Goal: Information Seeking & Learning: Compare options

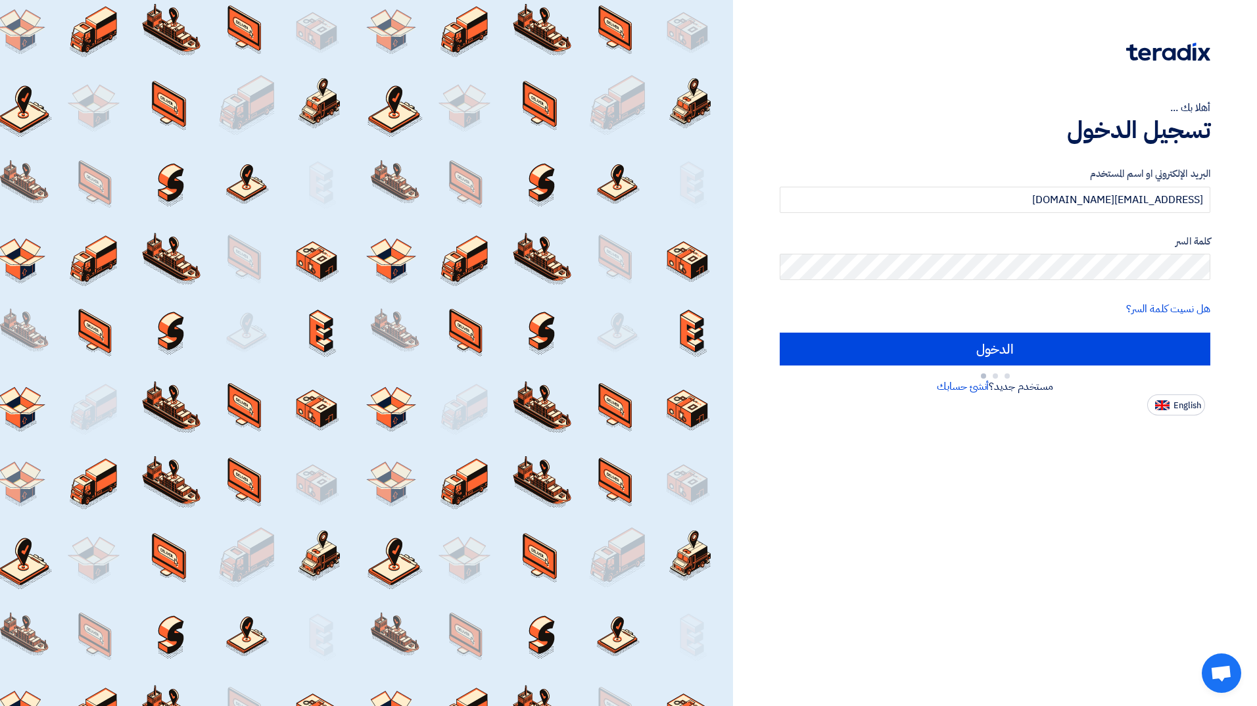
type input "Sign in"
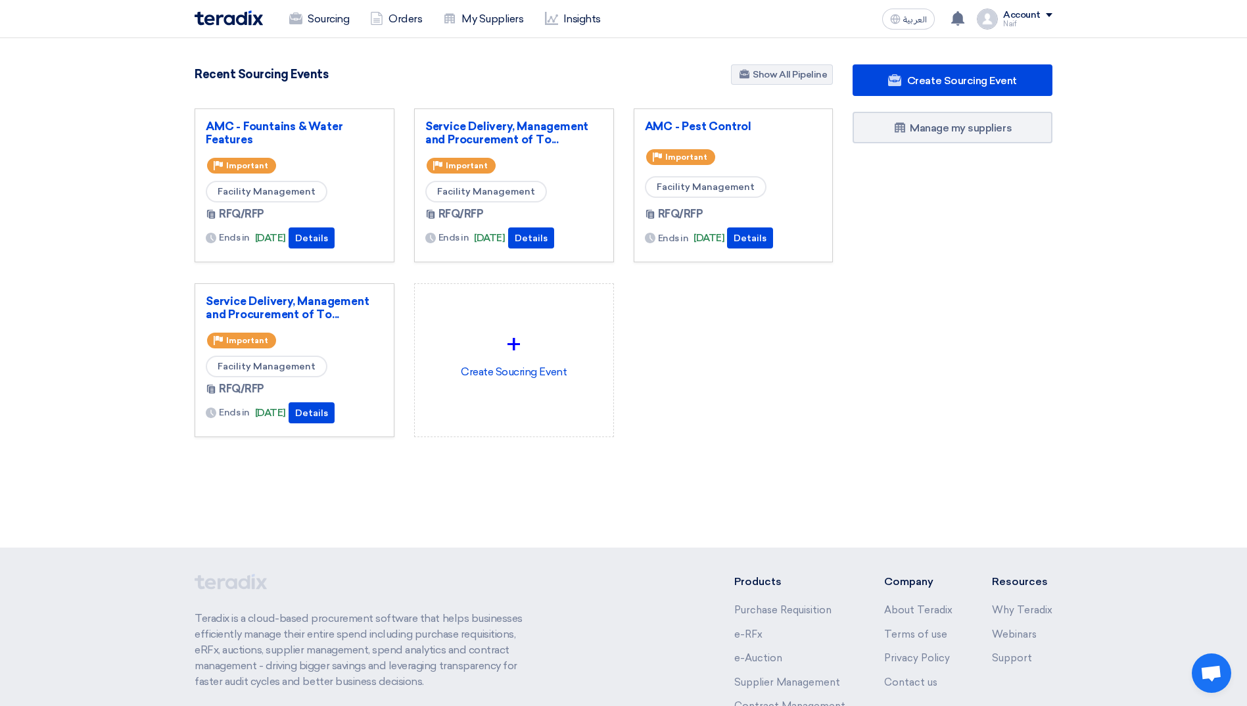
click at [699, 133] on div "AMC - Pest Control" at bounding box center [733, 129] width 177 height 18
click at [699, 128] on link "AMC - Pest Control" at bounding box center [733, 126] width 177 height 13
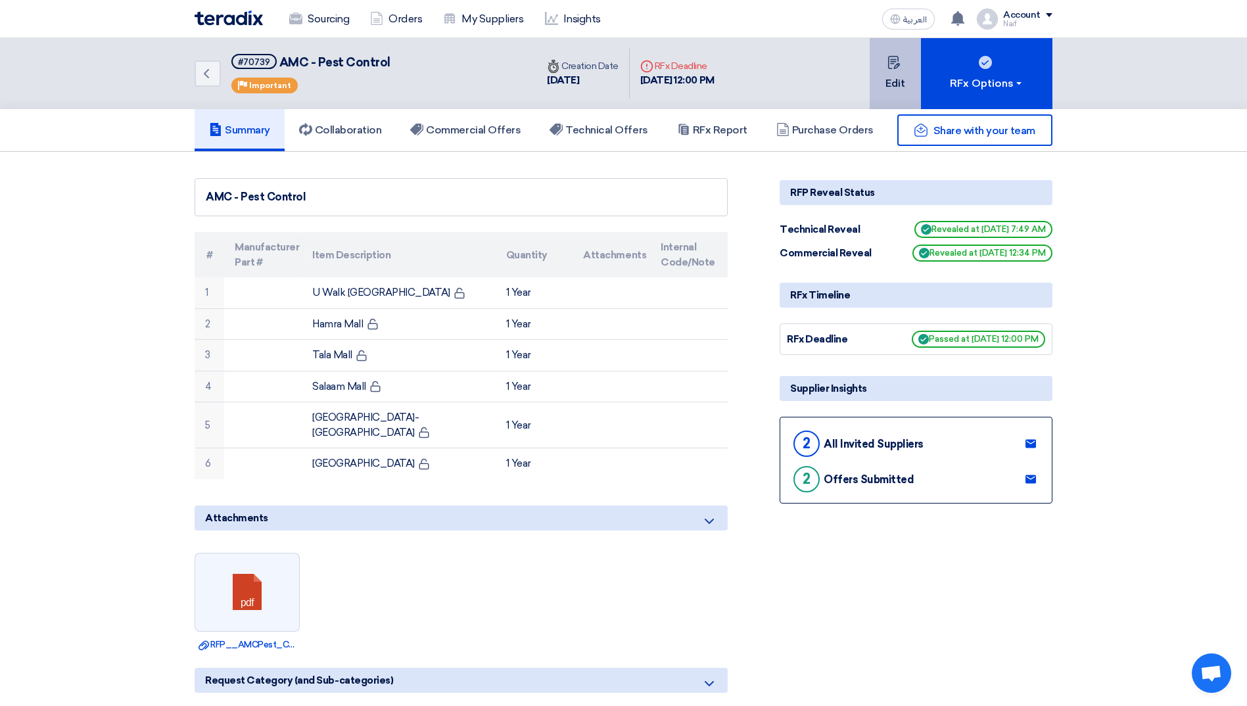
click at [893, 84] on button "Edit" at bounding box center [894, 73] width 51 height 71
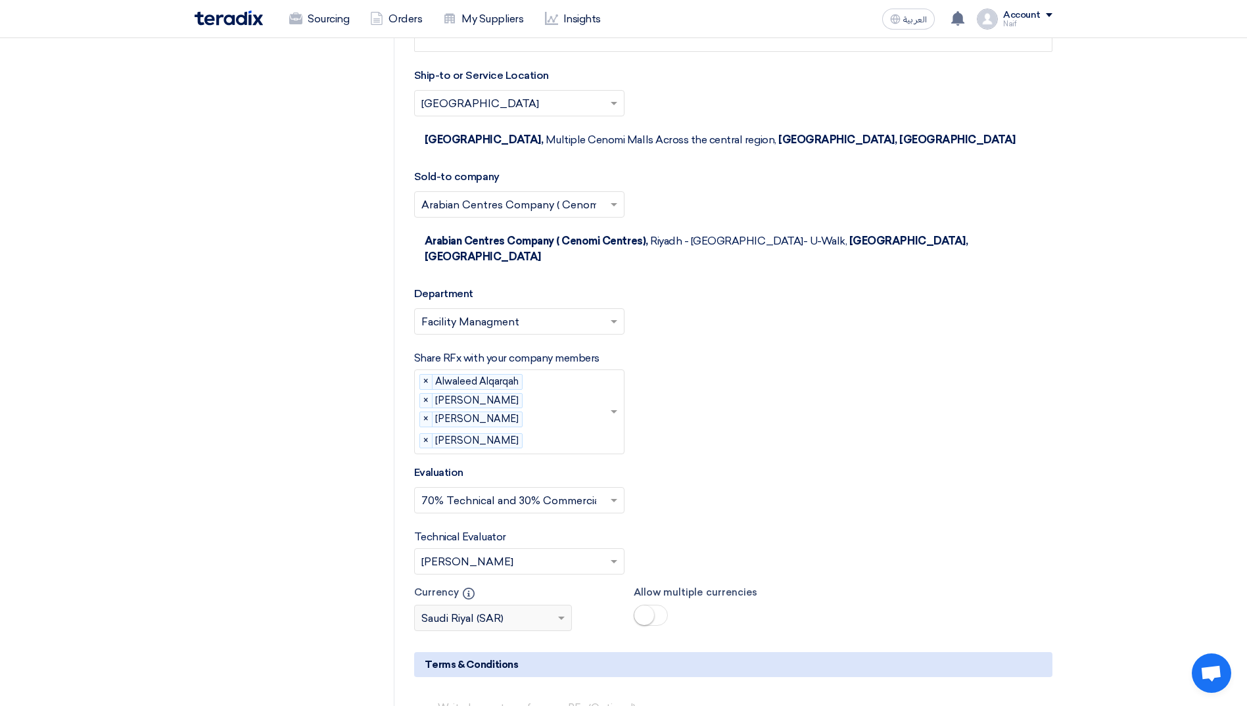
scroll to position [2103, 0]
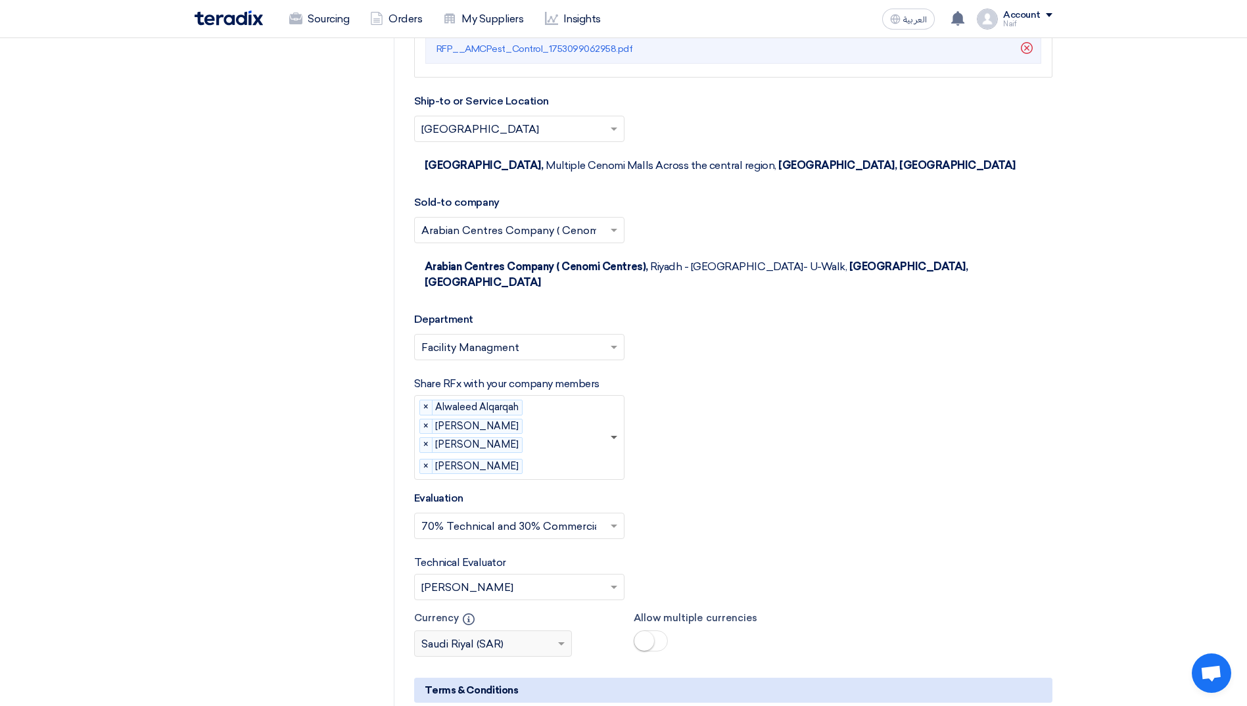
click at [616, 436] on span at bounding box center [614, 438] width 7 height 5
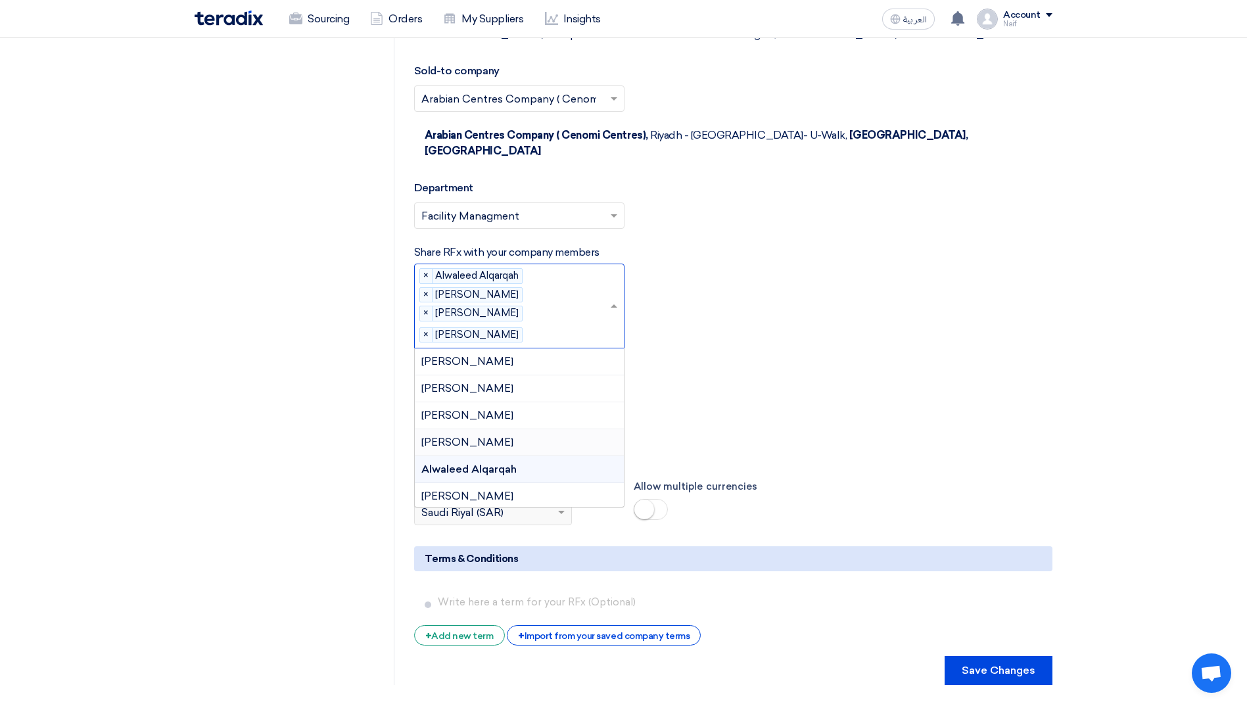
scroll to position [2169, 0]
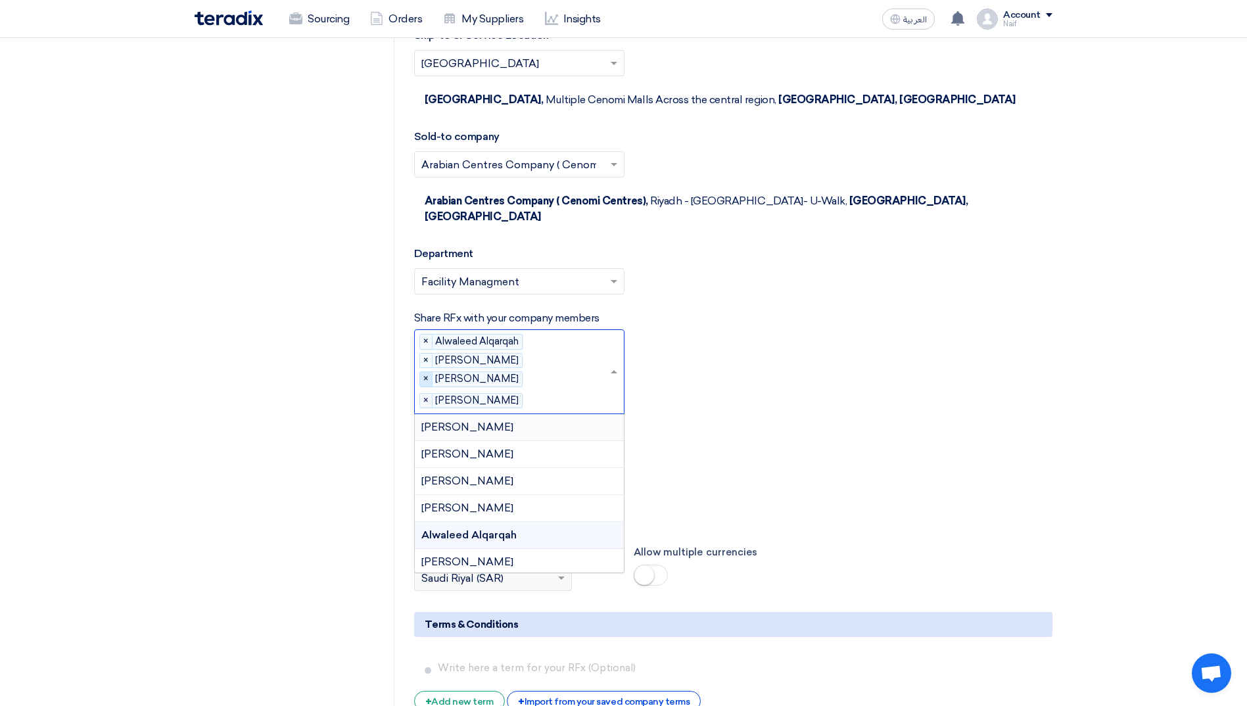
click at [423, 372] on span "×" at bounding box center [426, 379] width 12 height 14
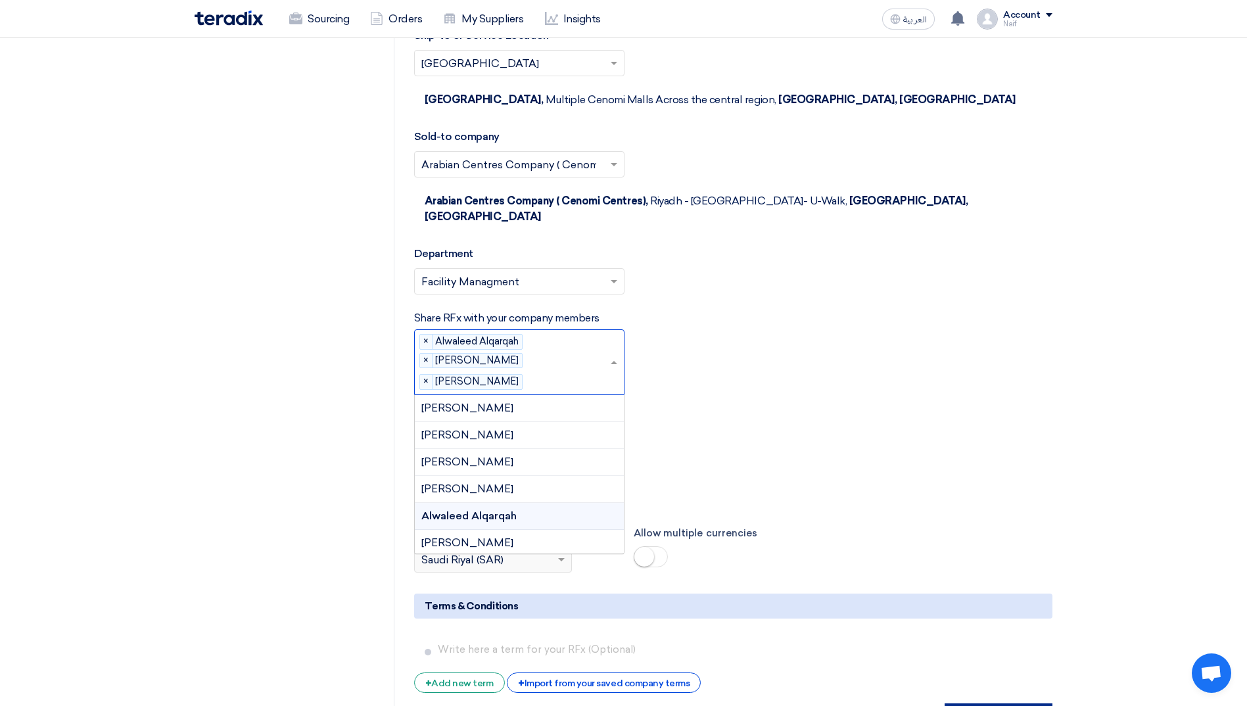
click at [979, 703] on button "Save Changes" at bounding box center [998, 717] width 108 height 29
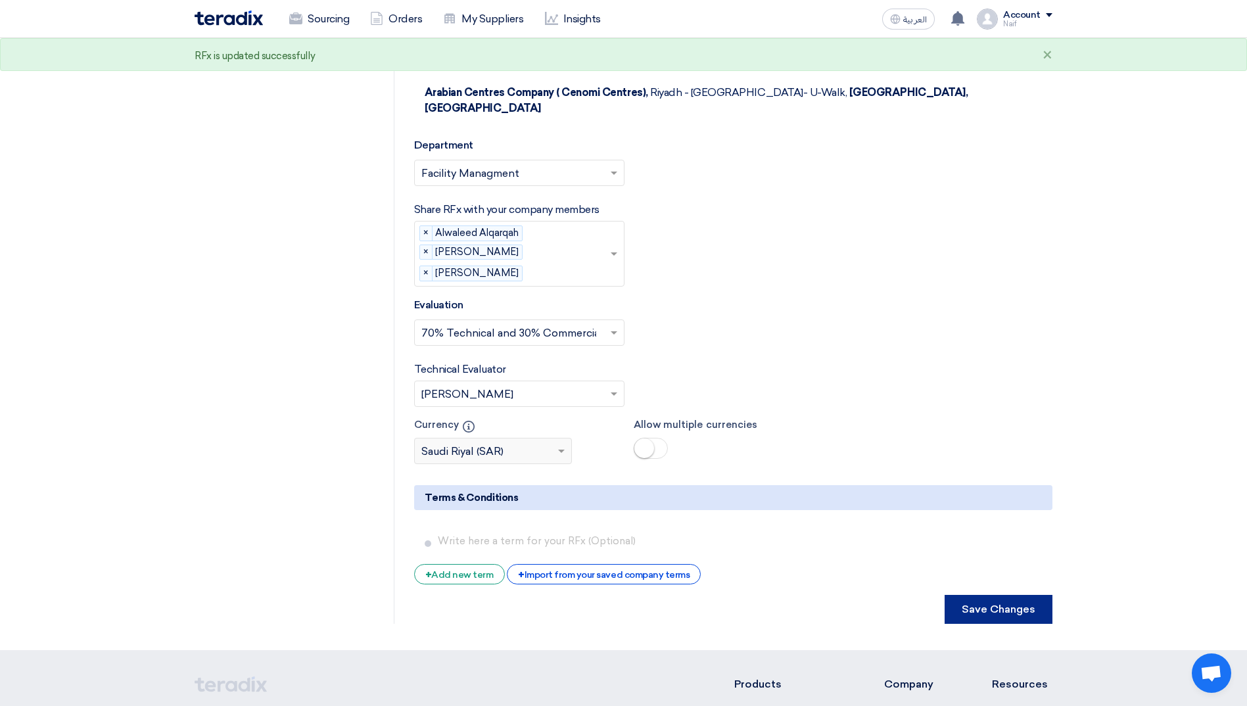
scroll to position [2274, 0]
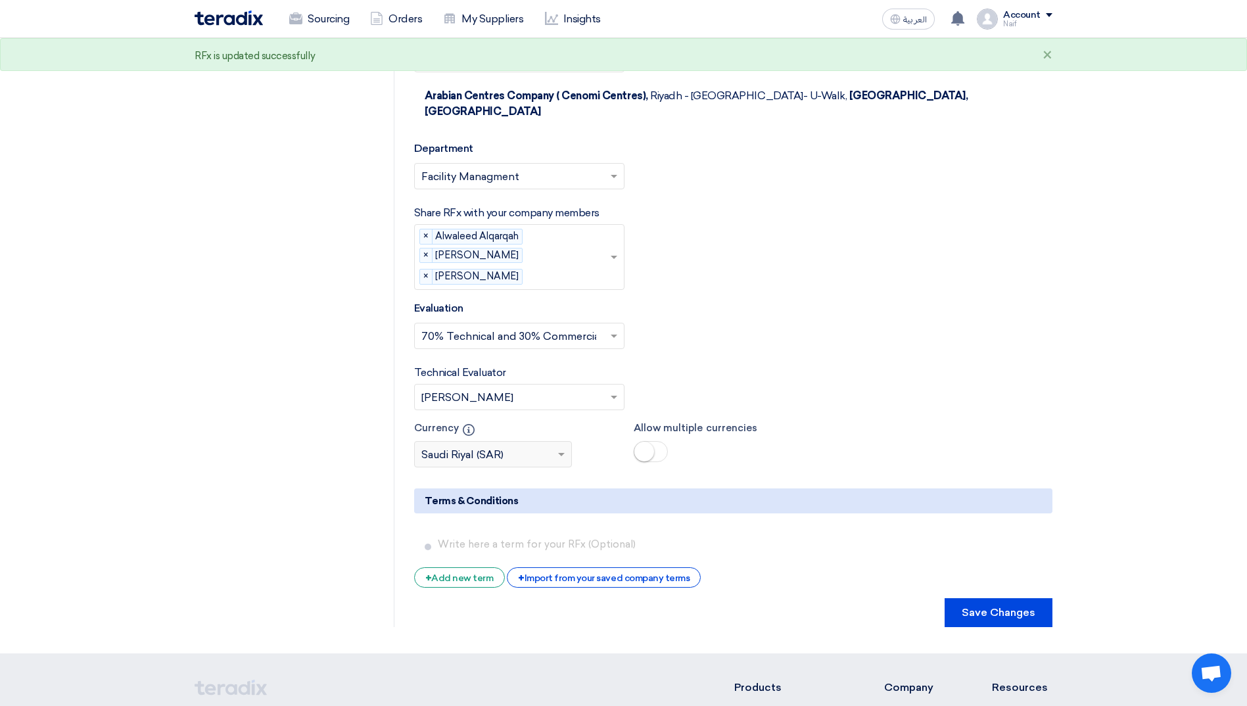
click at [615, 224] on div "Please select company members... × Alwaleed Alqarqah × Kasem Ataallah × Mohamme…" at bounding box center [519, 257] width 210 height 66
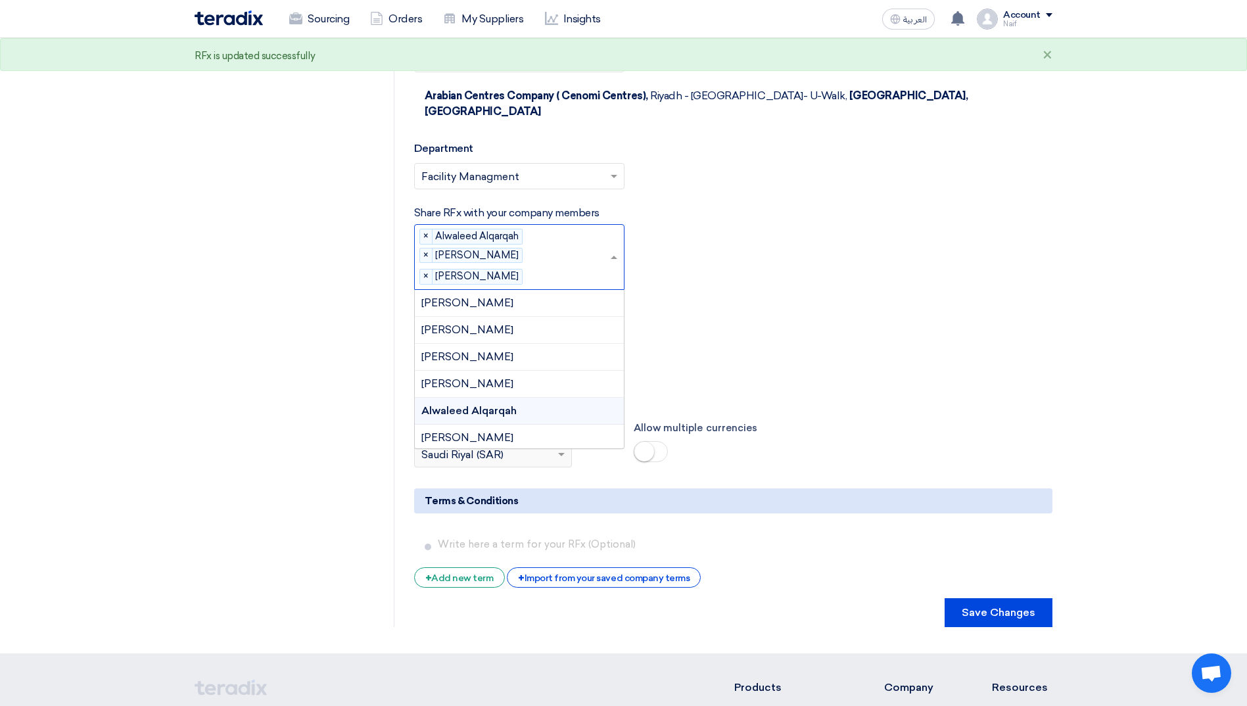
scroll to position [628, 0]
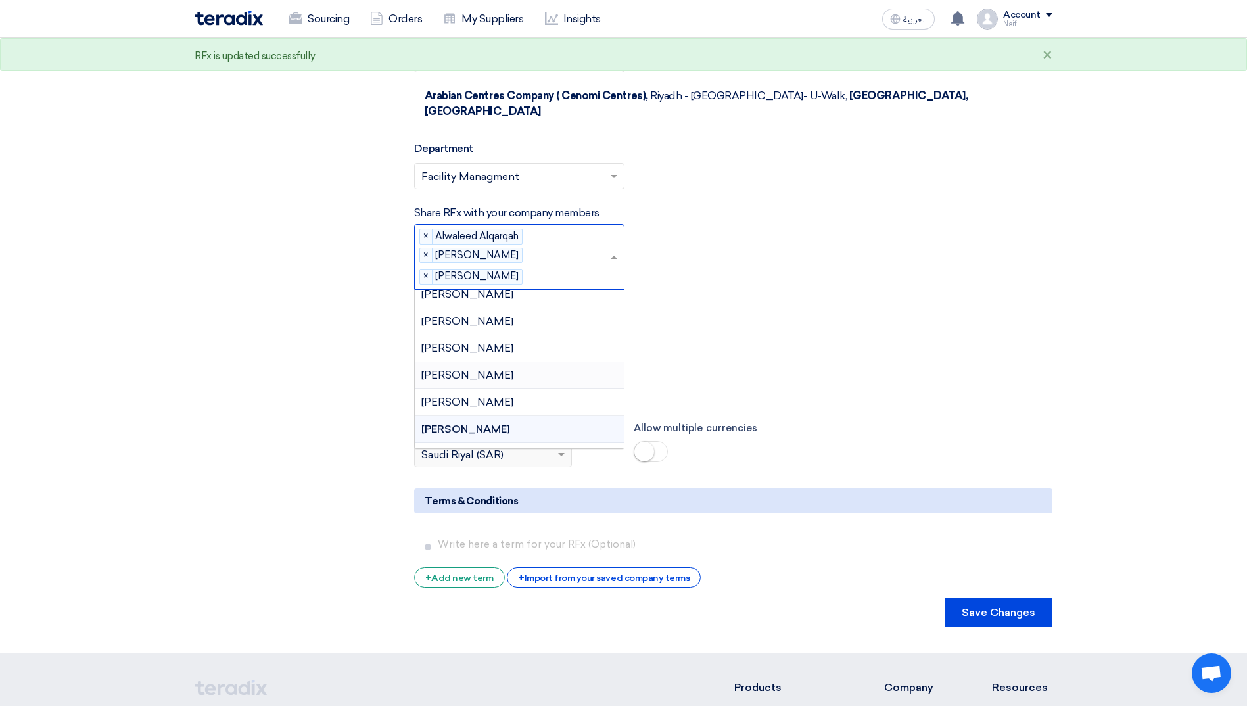
click at [528, 362] on div "[PERSON_NAME]" at bounding box center [519, 375] width 209 height 27
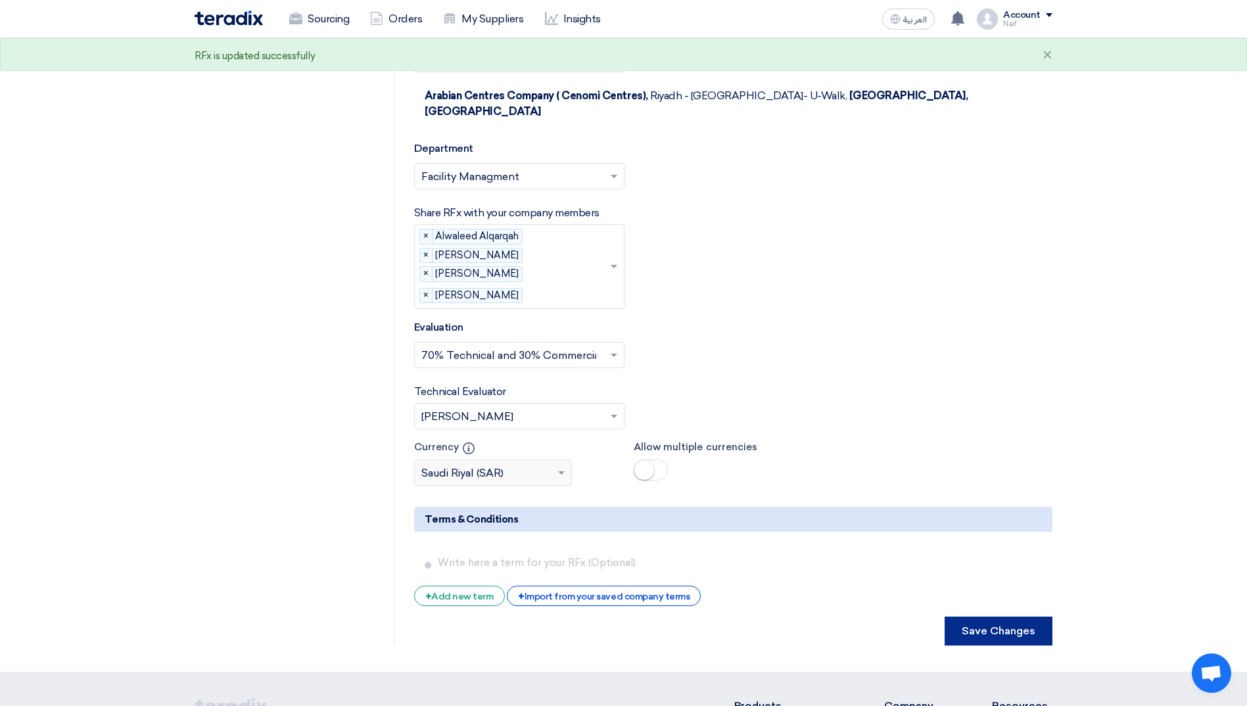
click at [982, 616] on button "Save Changes" at bounding box center [998, 630] width 108 height 29
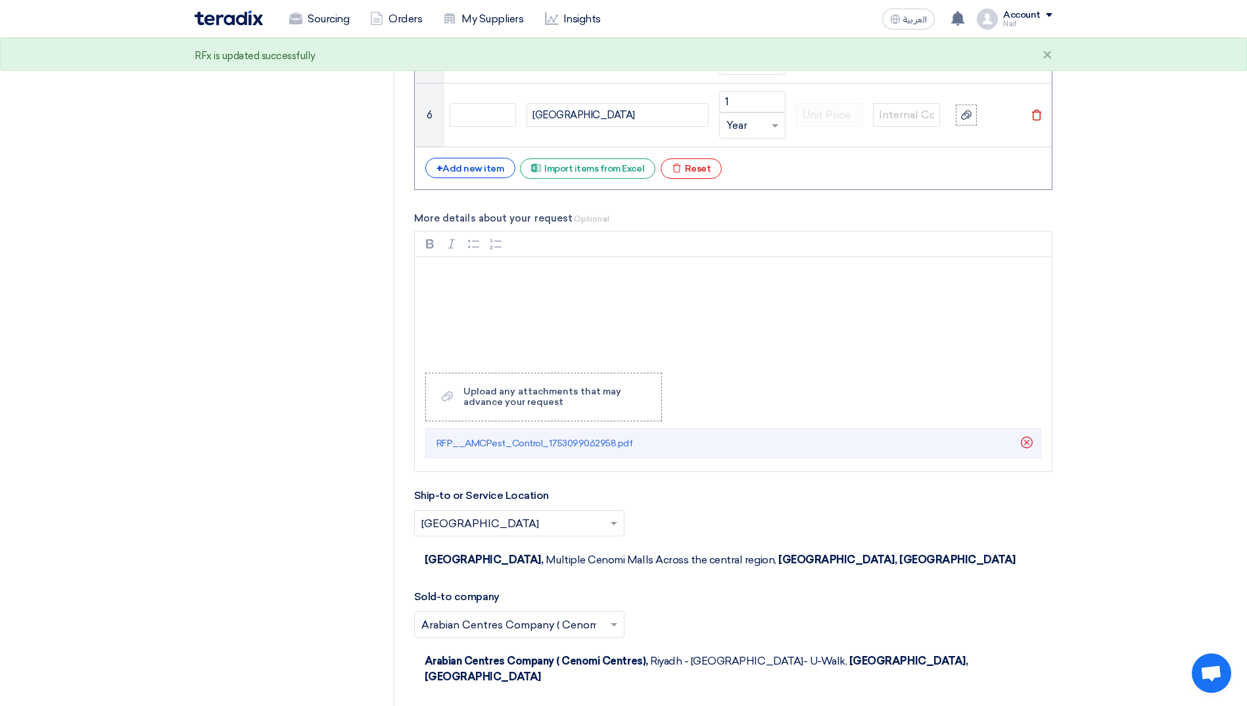
scroll to position [2037, 0]
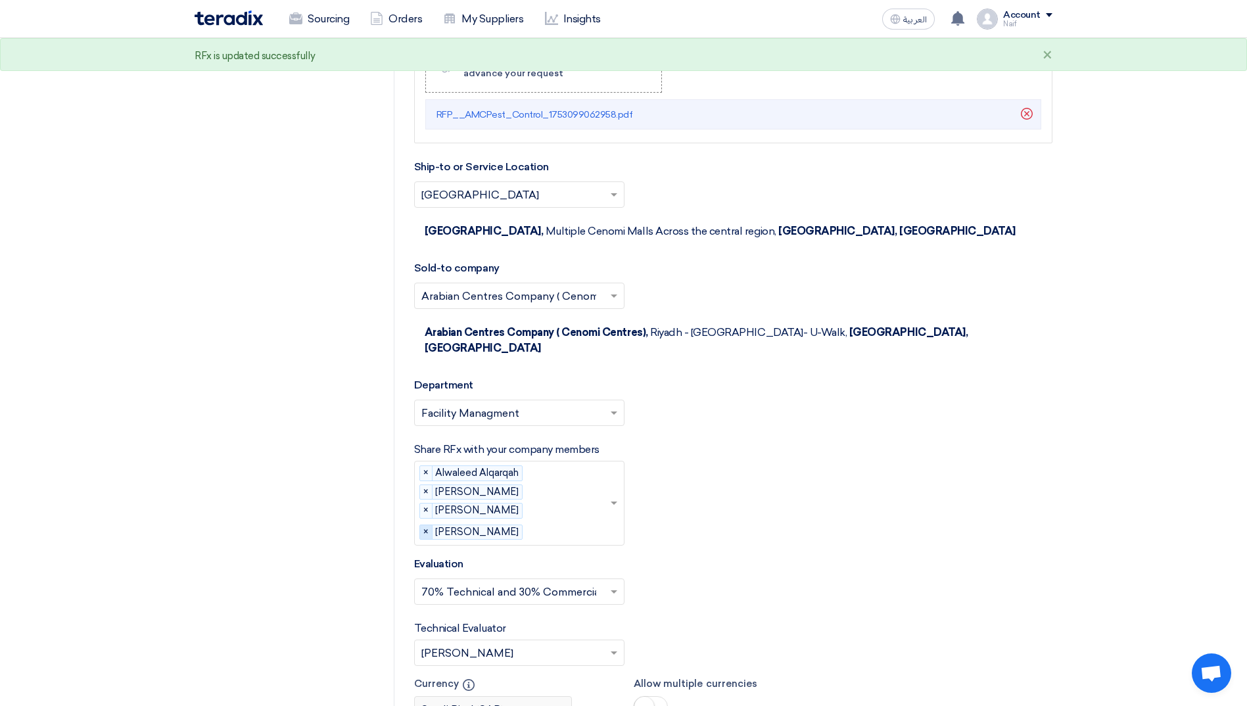
click at [424, 525] on span "×" at bounding box center [426, 532] width 12 height 14
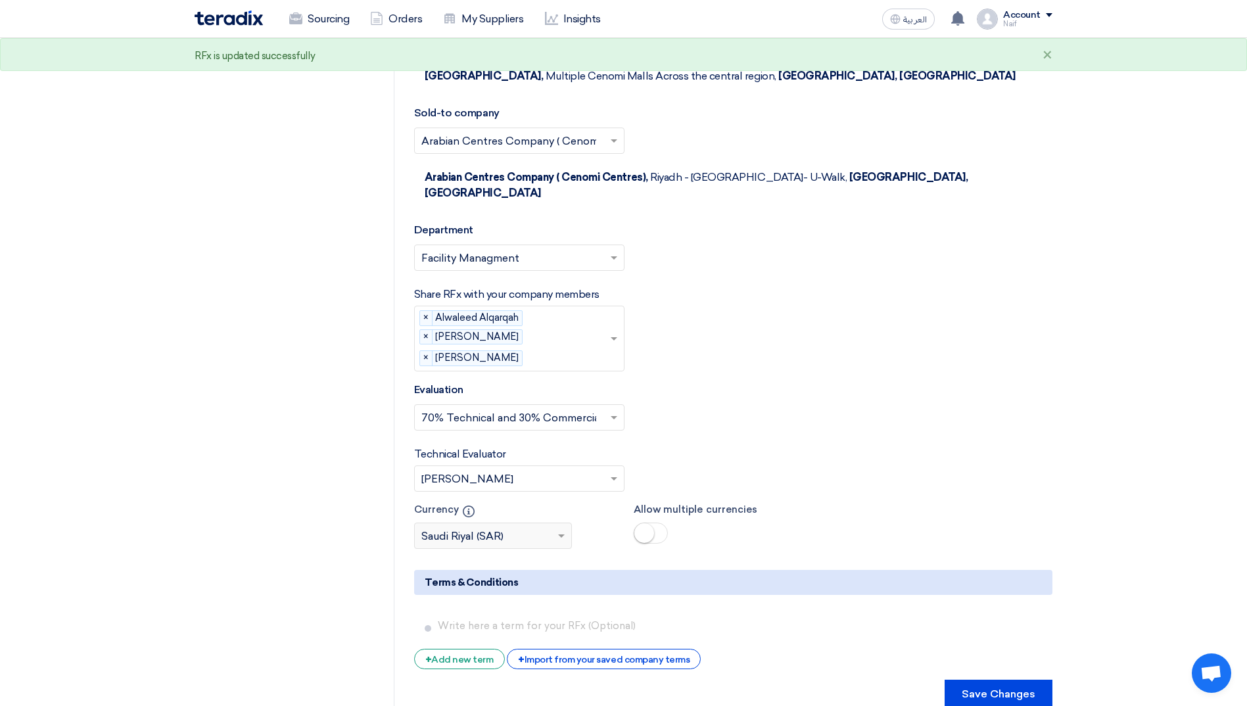
scroll to position [2471, 0]
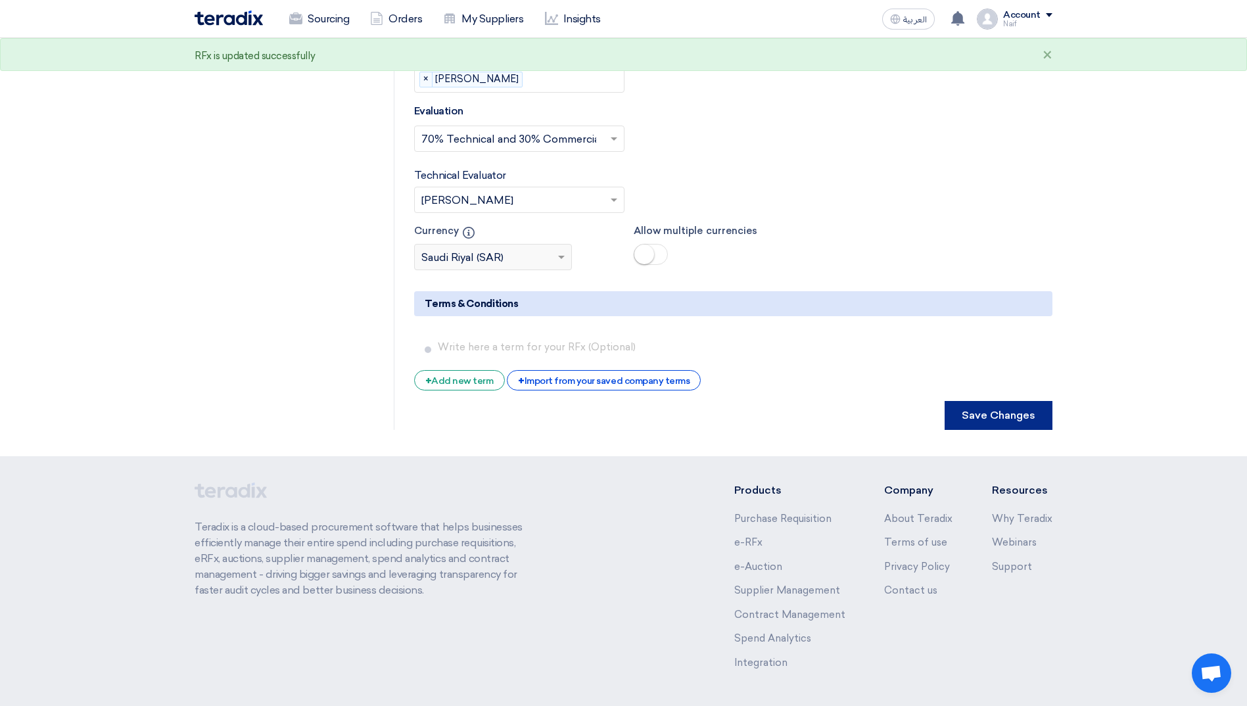
click at [985, 401] on button "Save Changes" at bounding box center [998, 415] width 108 height 29
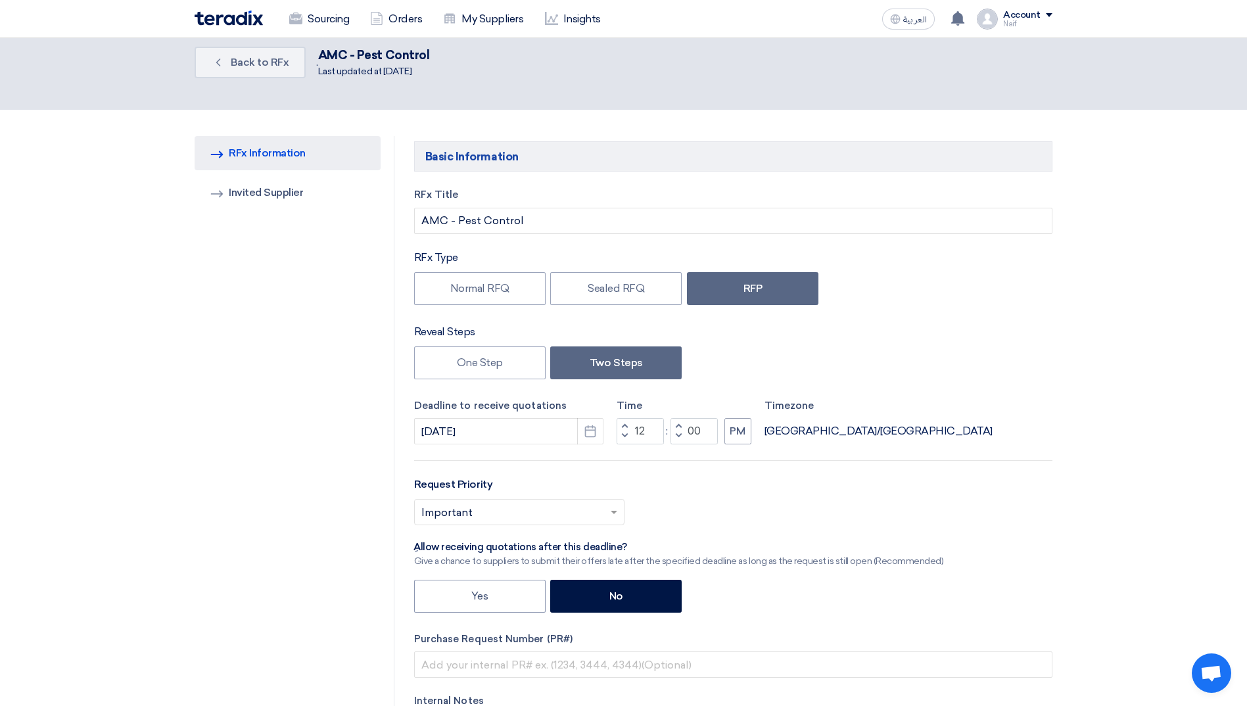
scroll to position [0, 0]
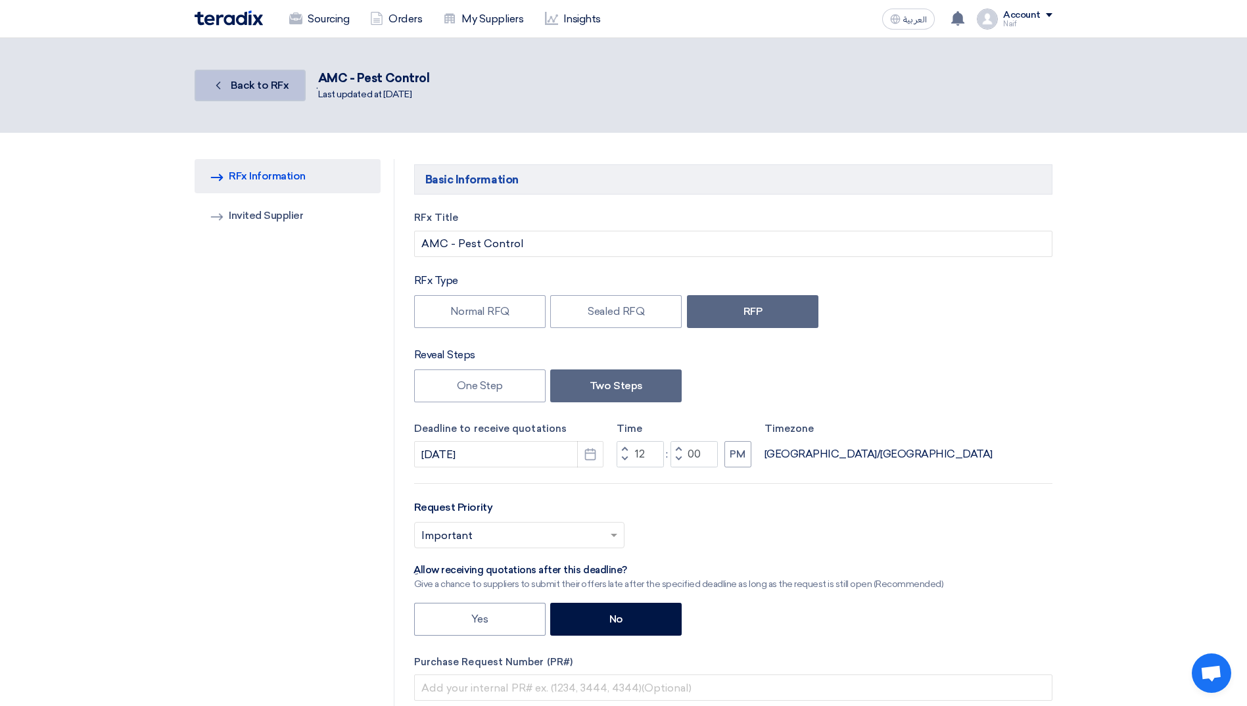
click at [253, 97] on link "Back Back to RFx" at bounding box center [250, 86] width 111 height 32
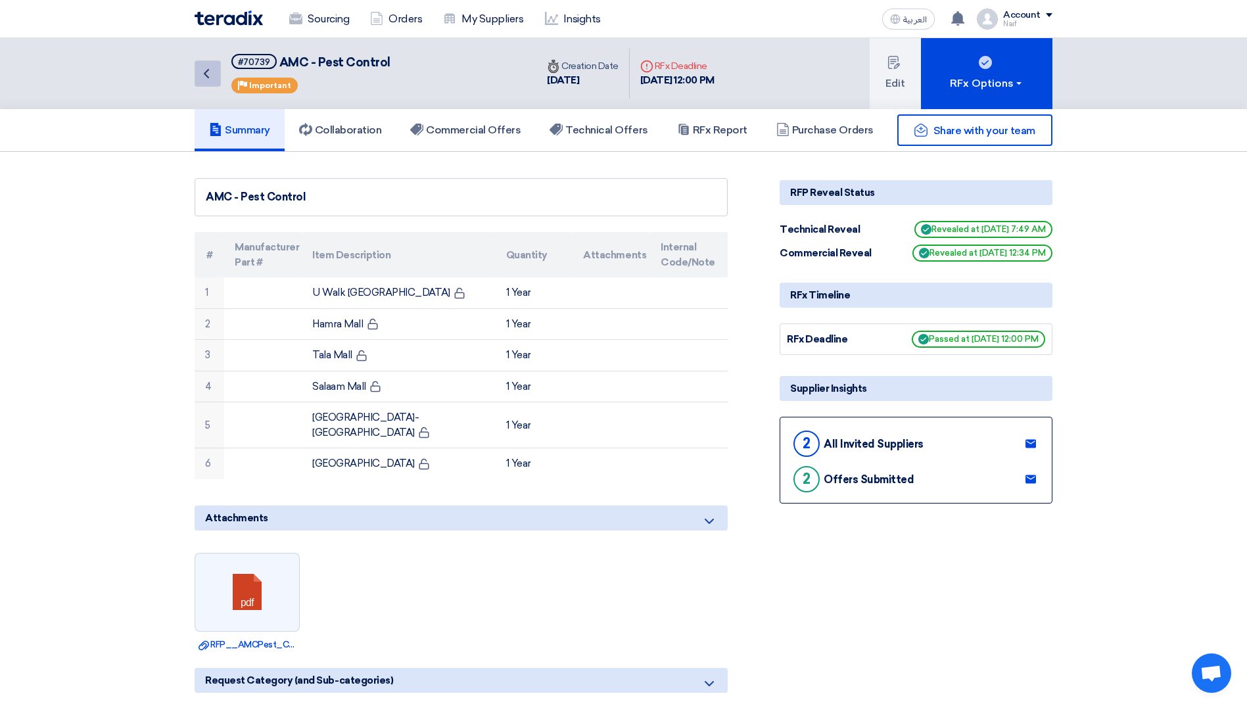
click at [208, 78] on use at bounding box center [206, 73] width 5 height 9
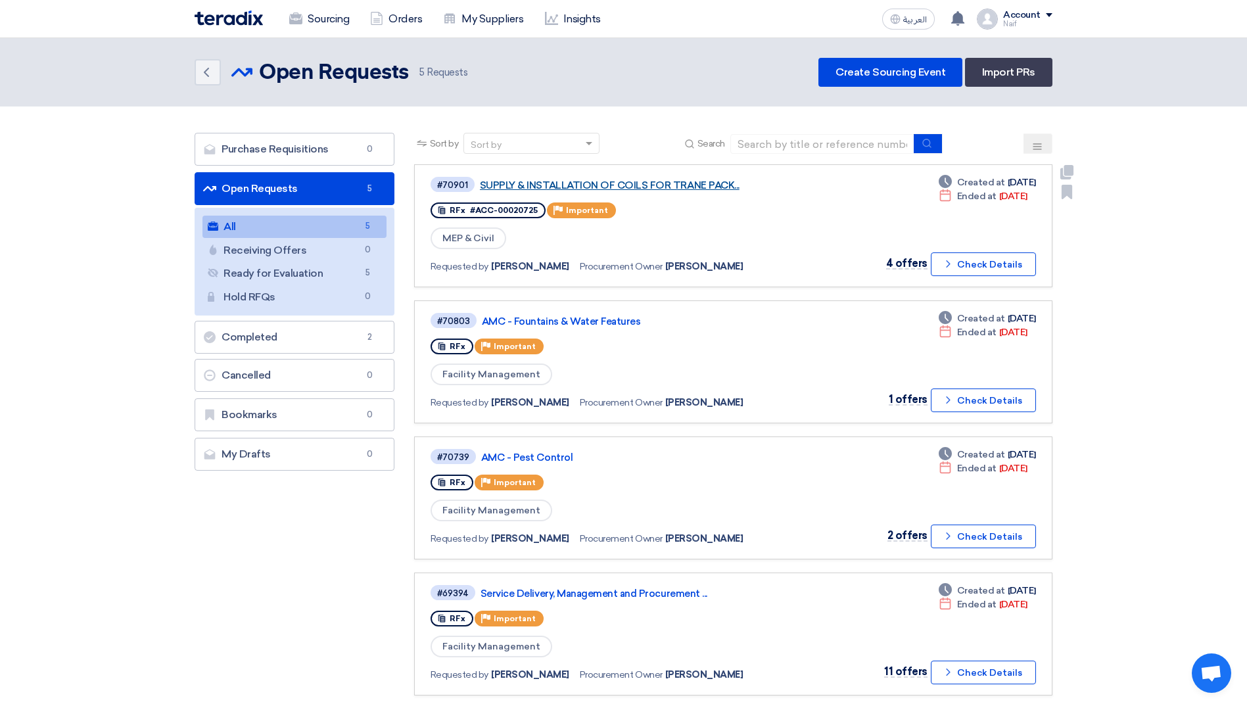
click at [658, 186] on link "SUPPLY & INSTALLATION OF COILS FOR TRANE PACK..." at bounding box center [644, 185] width 329 height 12
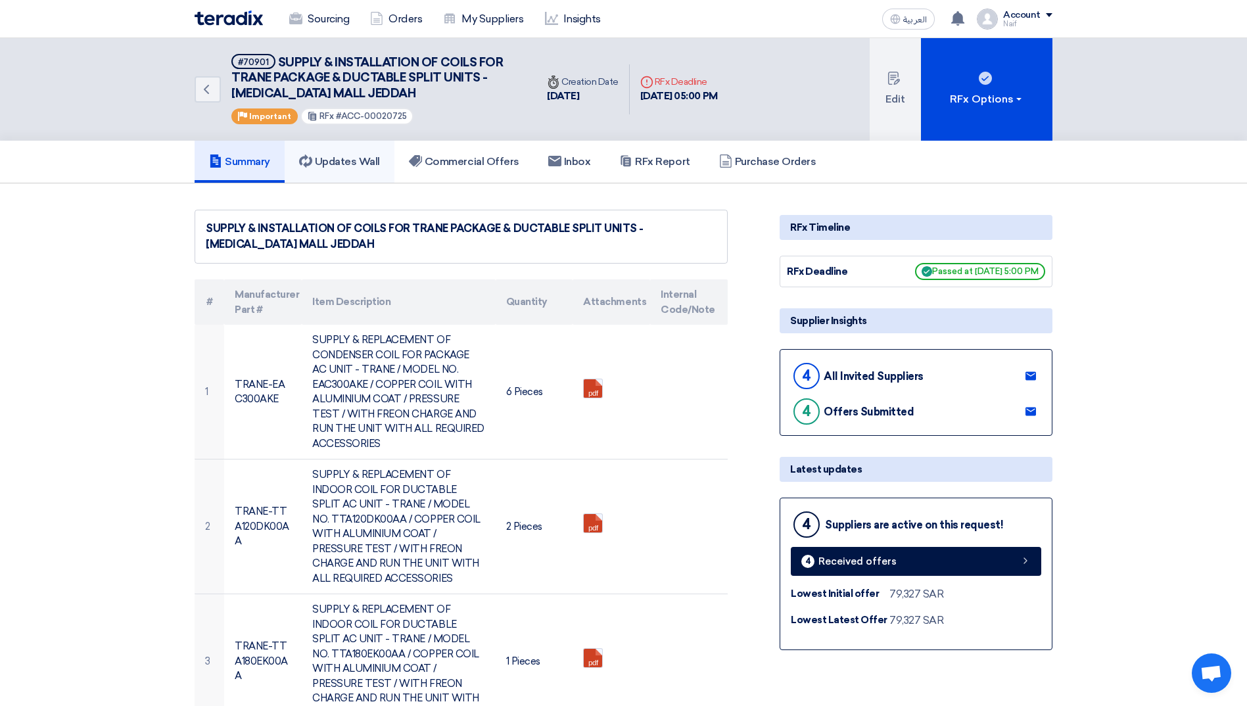
click at [375, 176] on link "Updates Wall" at bounding box center [340, 162] width 110 height 42
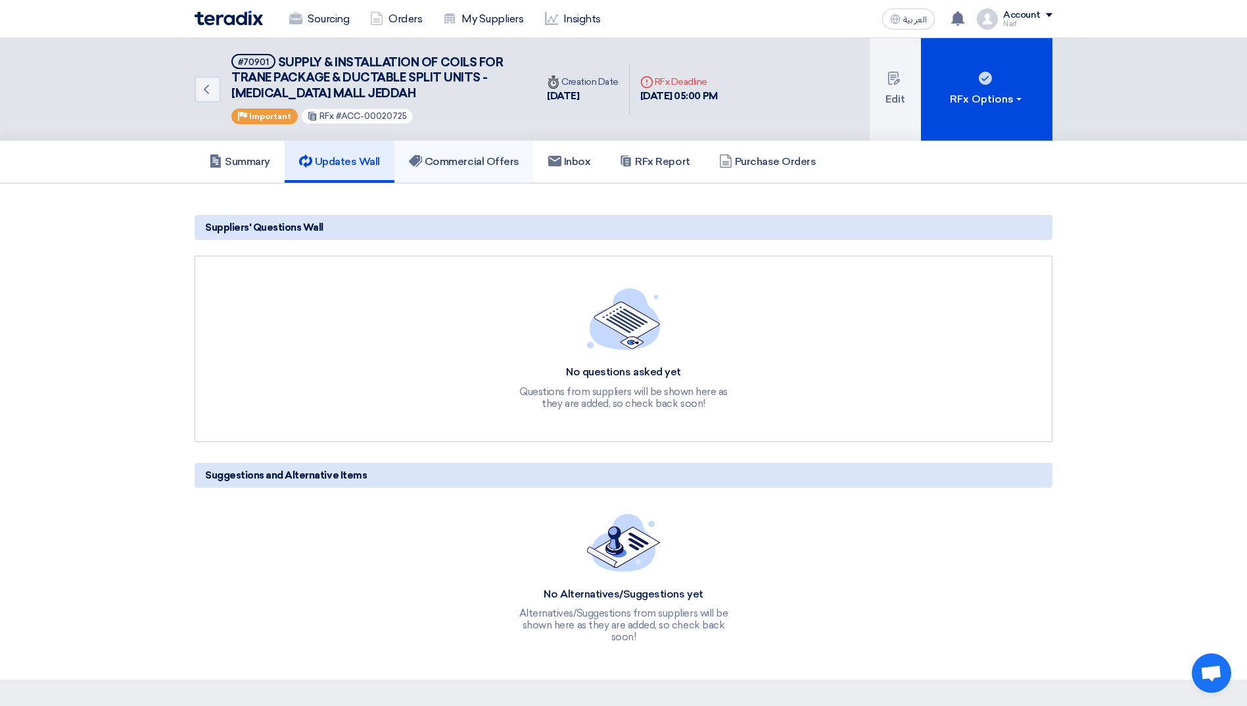
click at [448, 171] on link "Commercial Offers" at bounding box center [463, 162] width 139 height 42
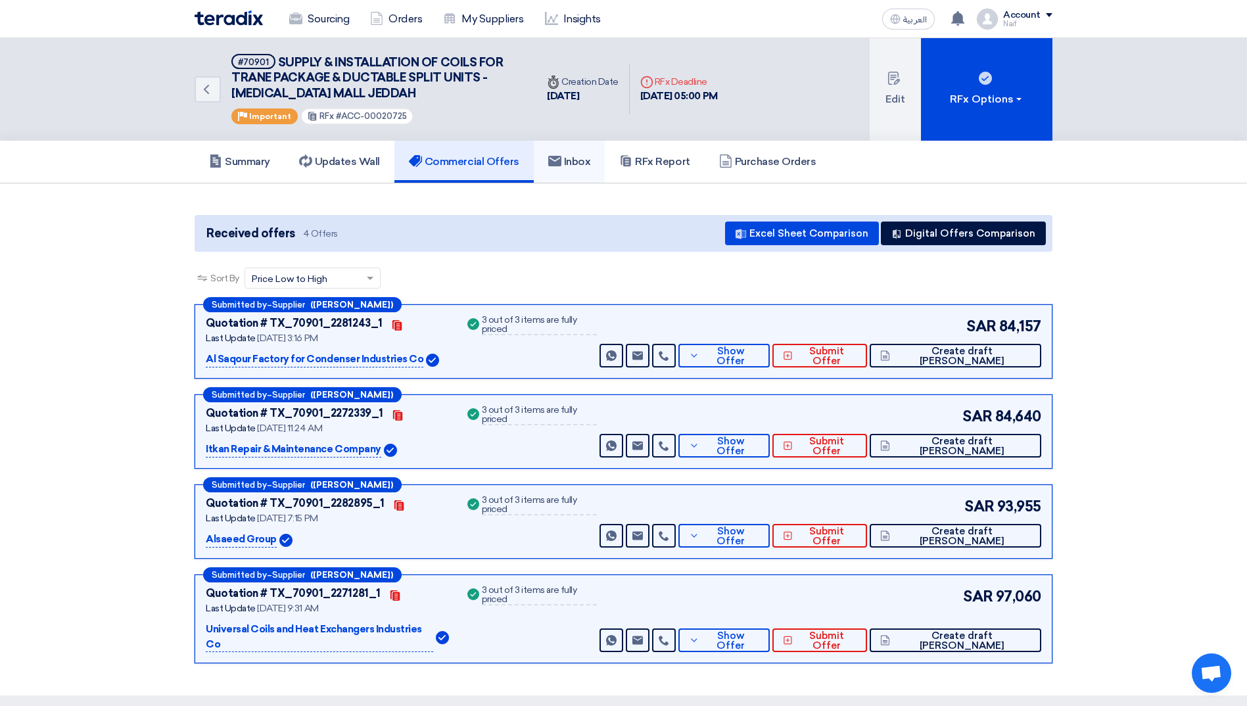
click at [565, 169] on link "Inbox" at bounding box center [570, 162] width 72 height 42
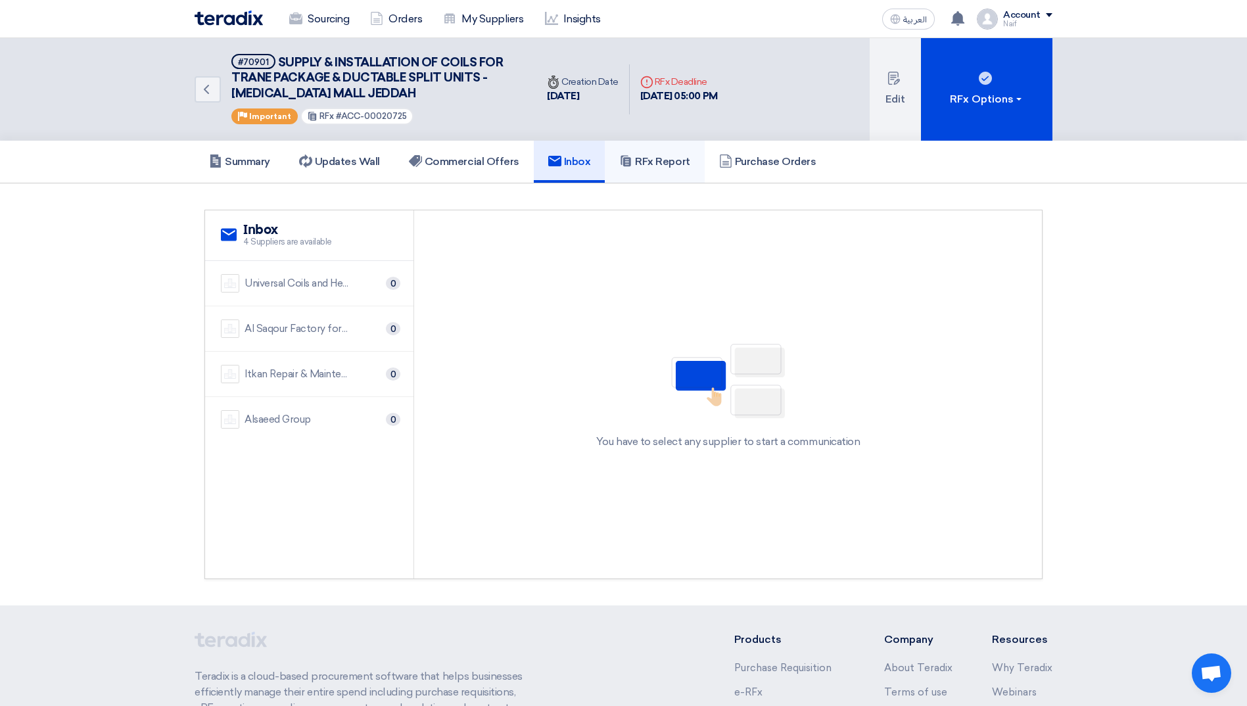
click at [629, 168] on h5 "RFx Report" at bounding box center [654, 161] width 70 height 13
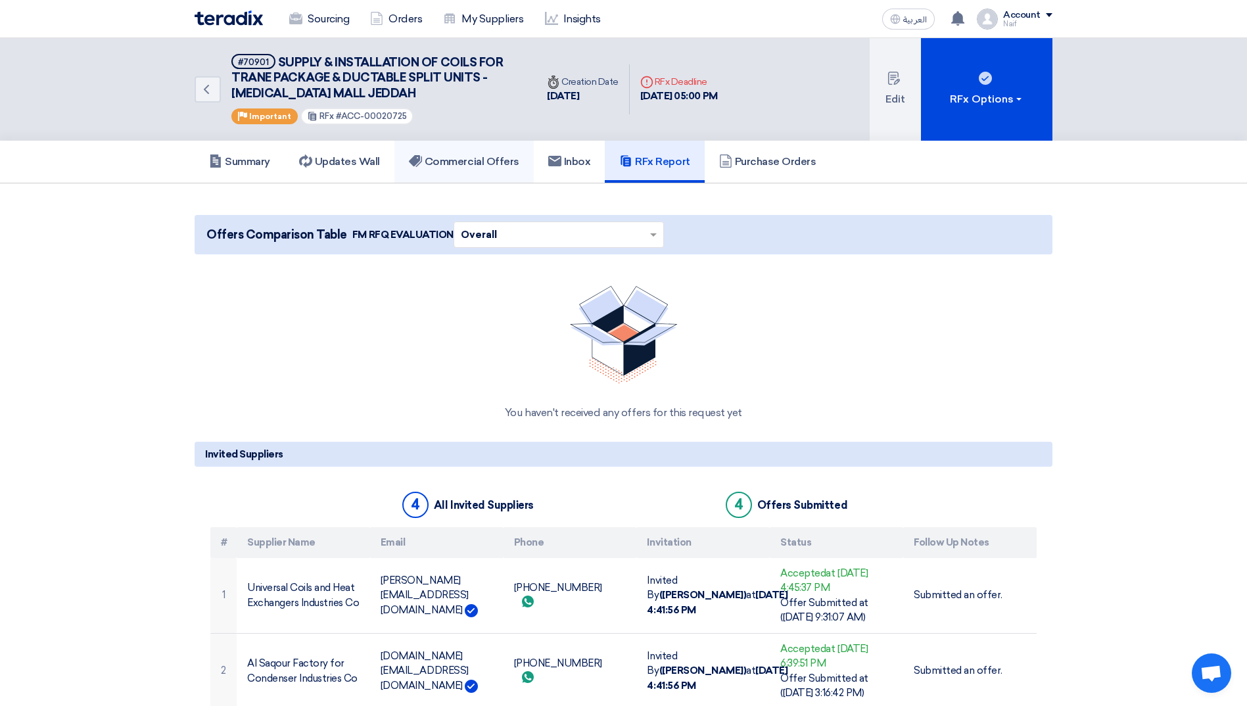
click at [480, 168] on h5 "Commercial Offers" at bounding box center [464, 161] width 110 height 13
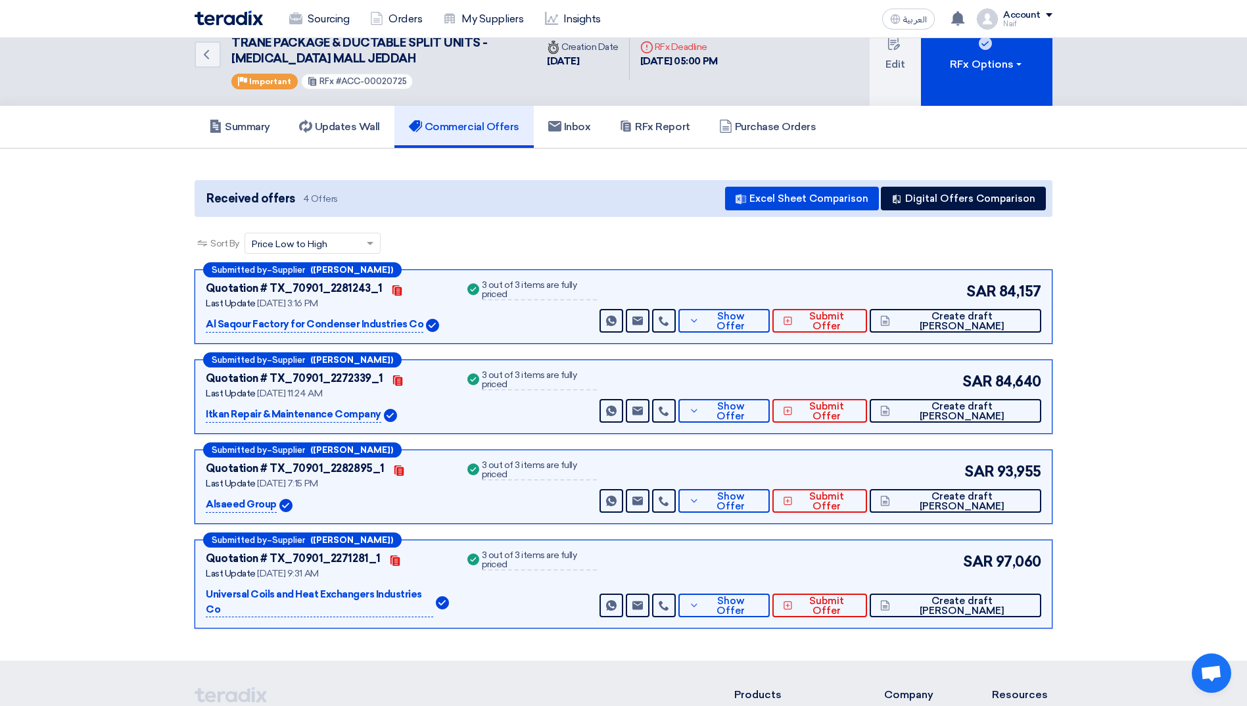
scroll to position [66, 0]
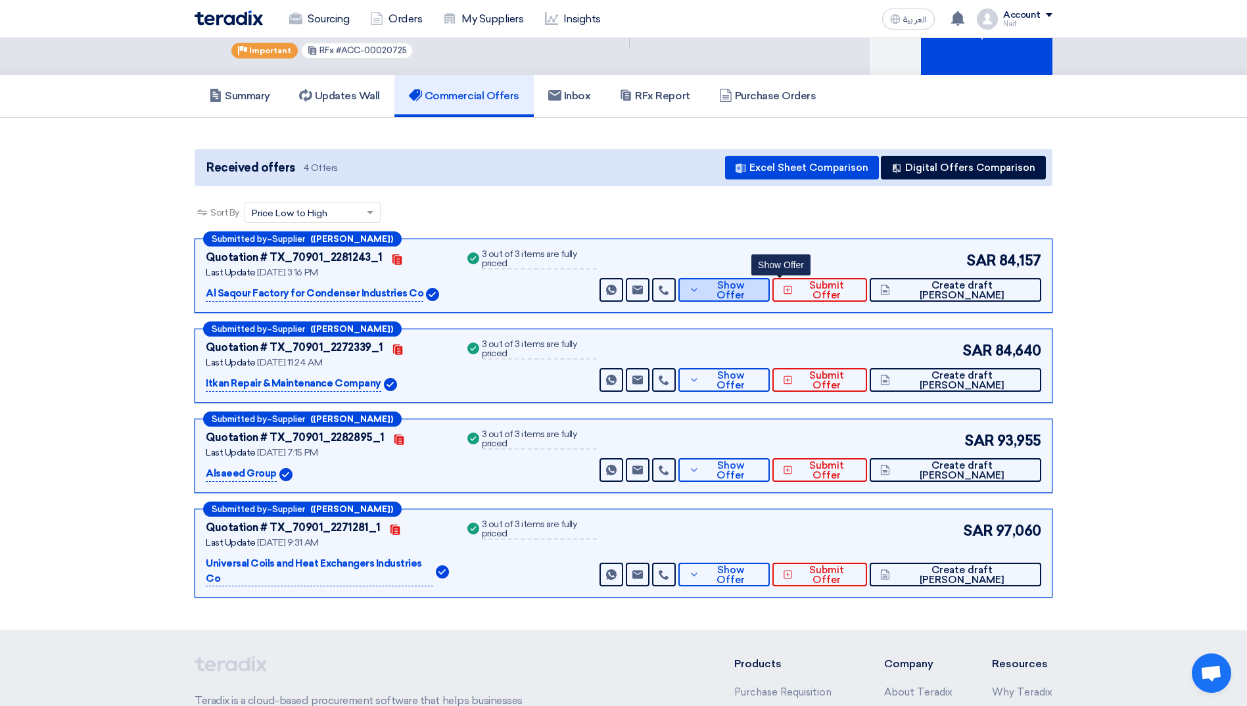
click at [760, 293] on span "Show Offer" at bounding box center [731, 291] width 57 height 20
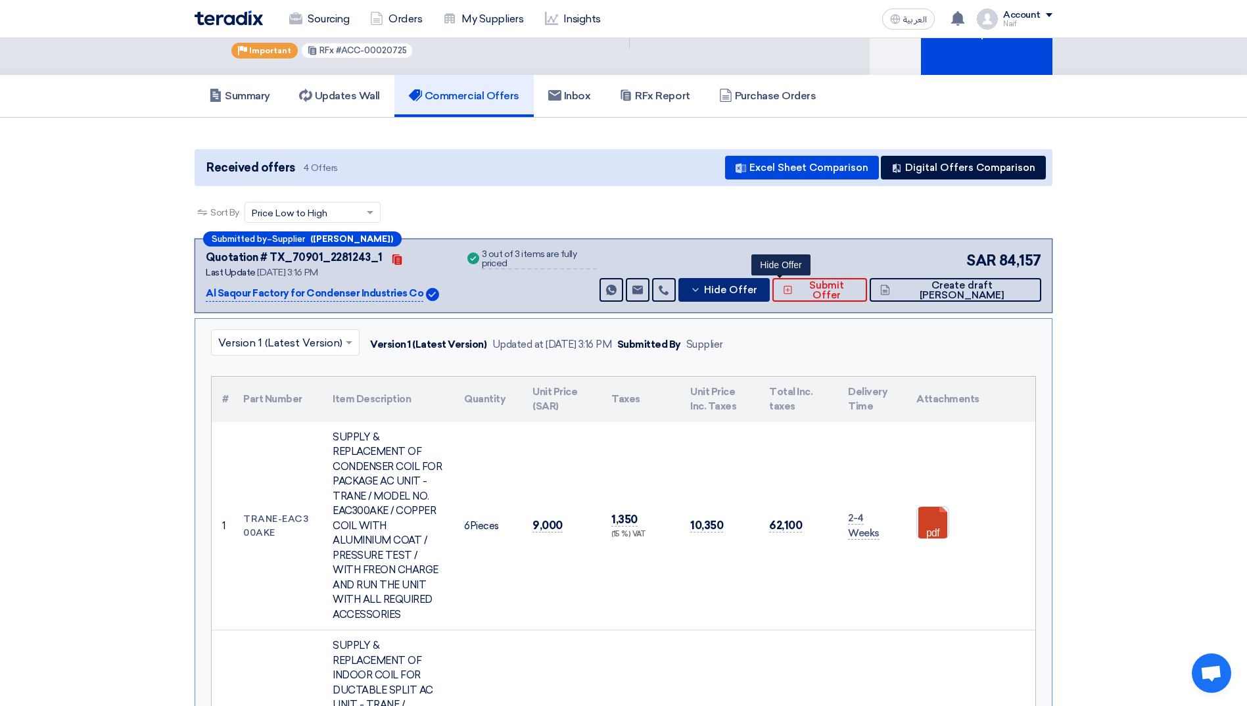
click at [757, 293] on span "Hide Offer" at bounding box center [730, 290] width 53 height 10
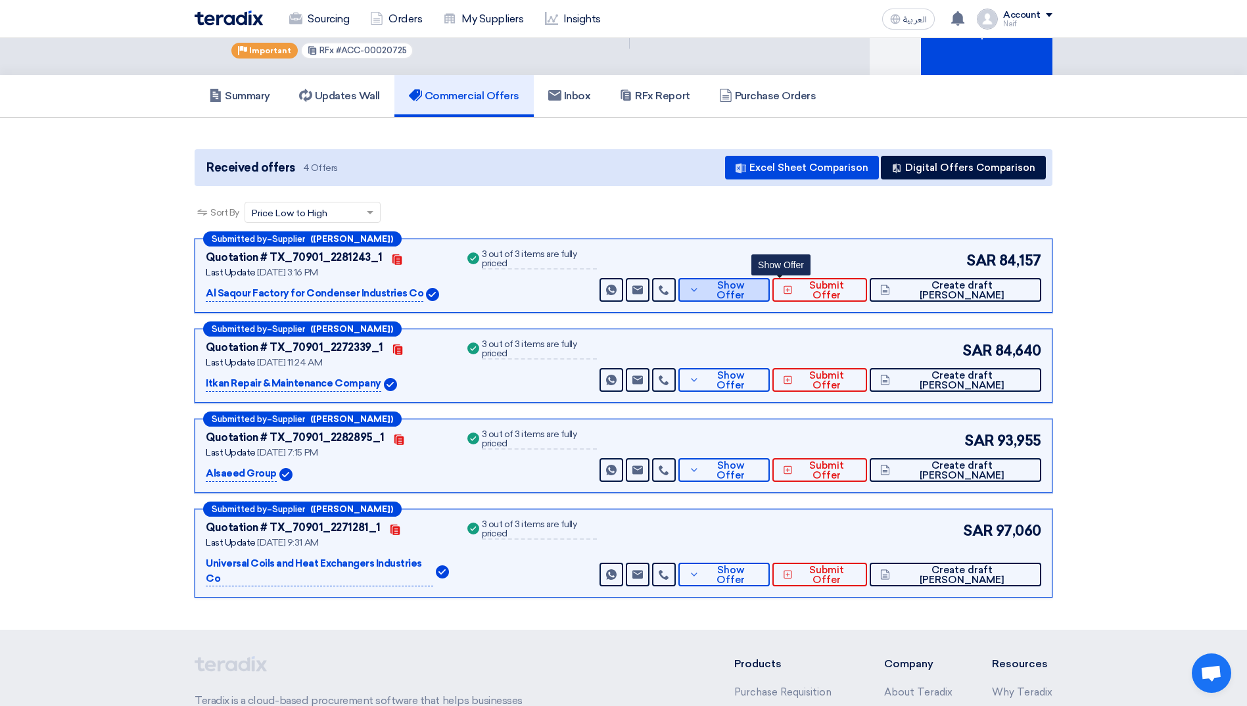
click at [760, 293] on span "Show Offer" at bounding box center [731, 291] width 57 height 20
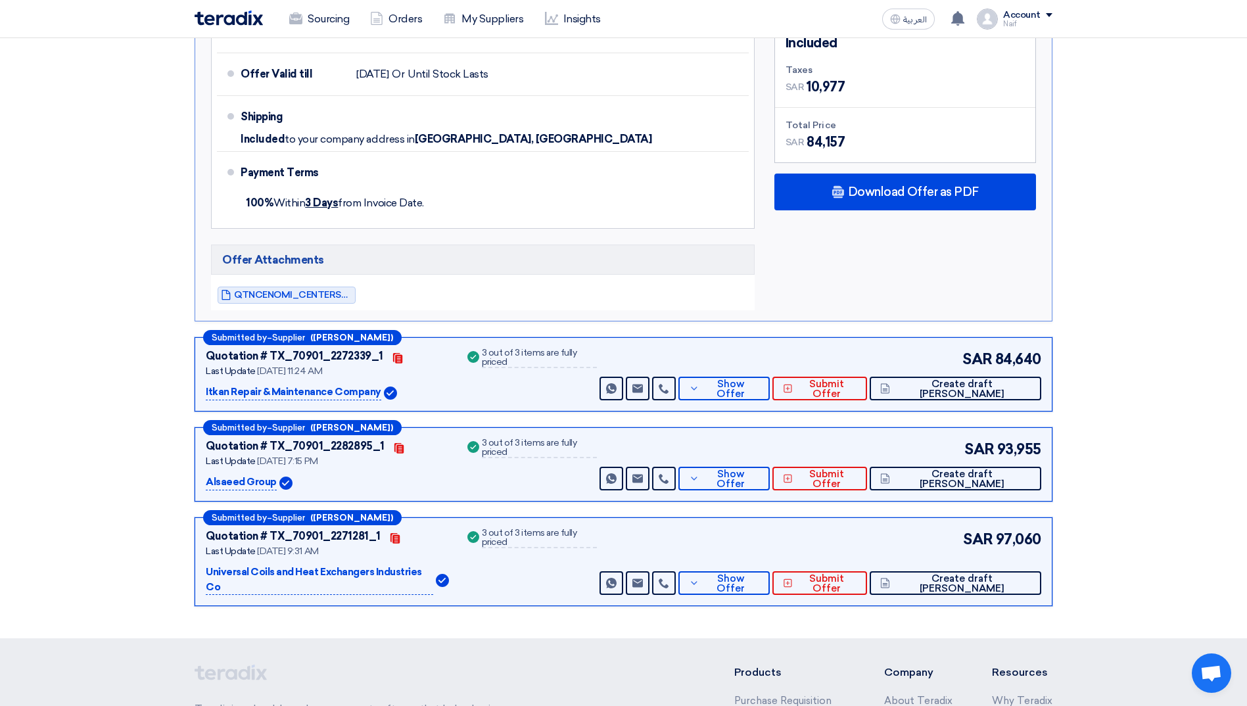
scroll to position [1117, 0]
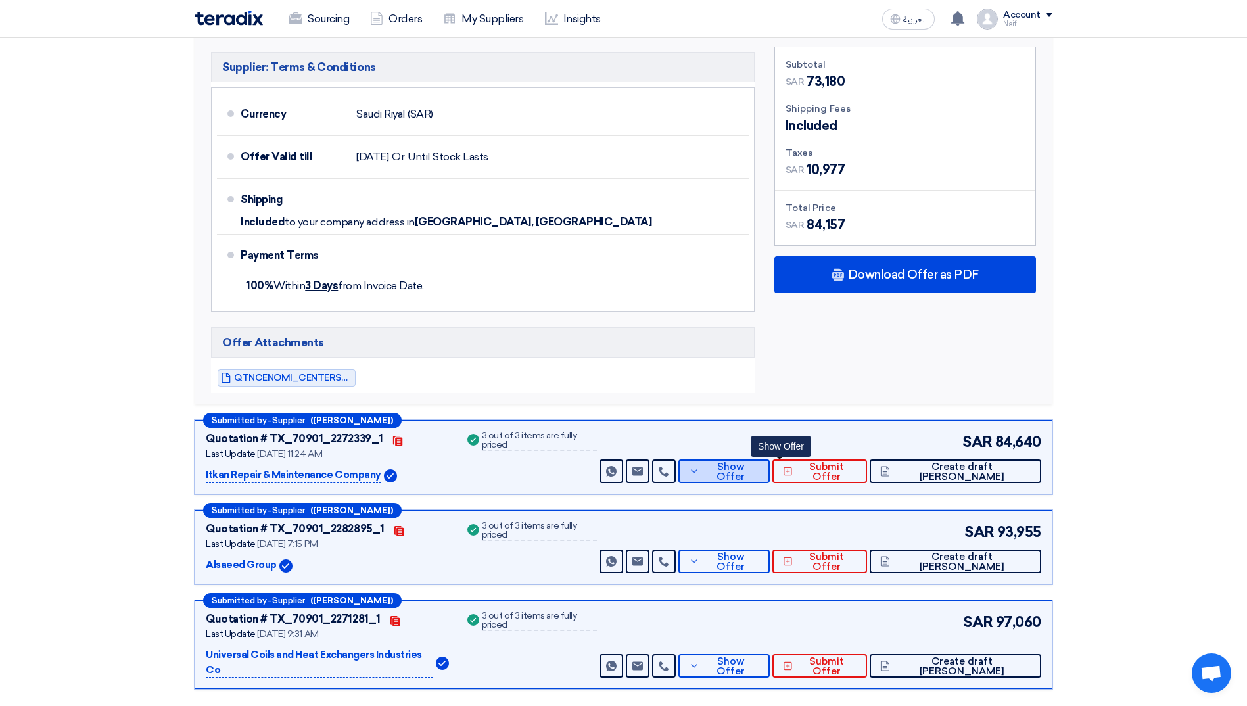
click at [760, 462] on span "Show Offer" at bounding box center [731, 472] width 57 height 20
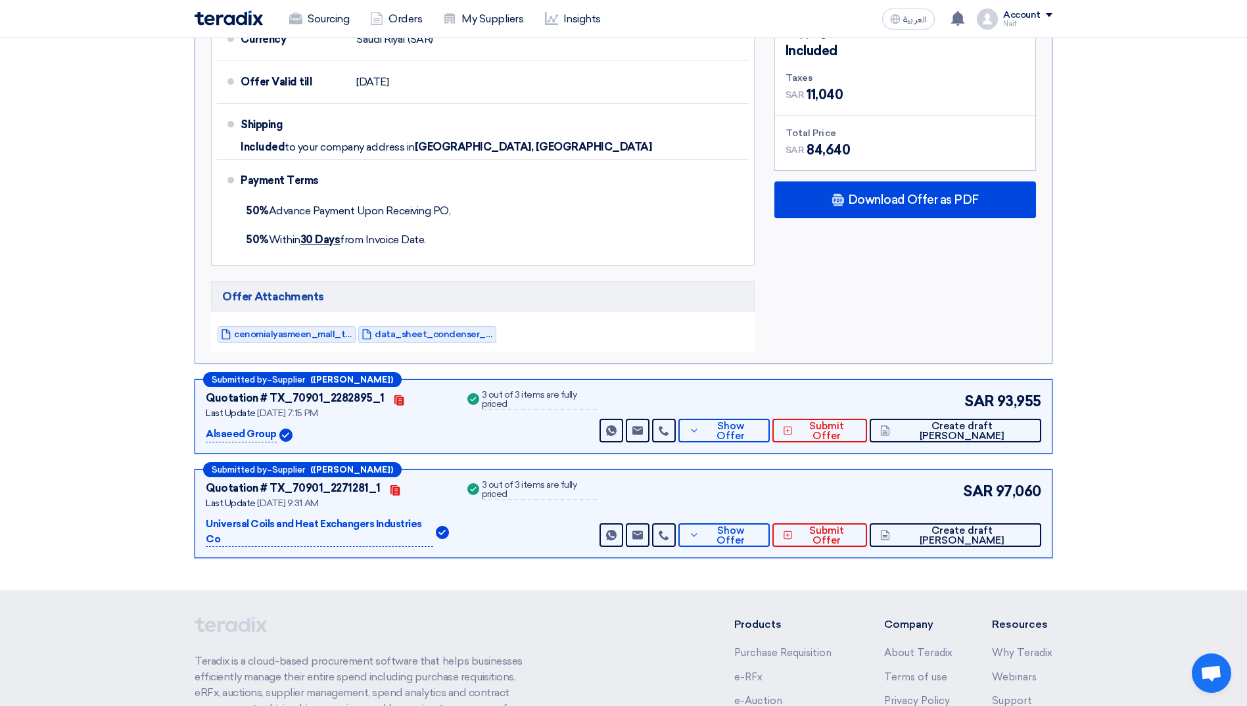
scroll to position [1157, 0]
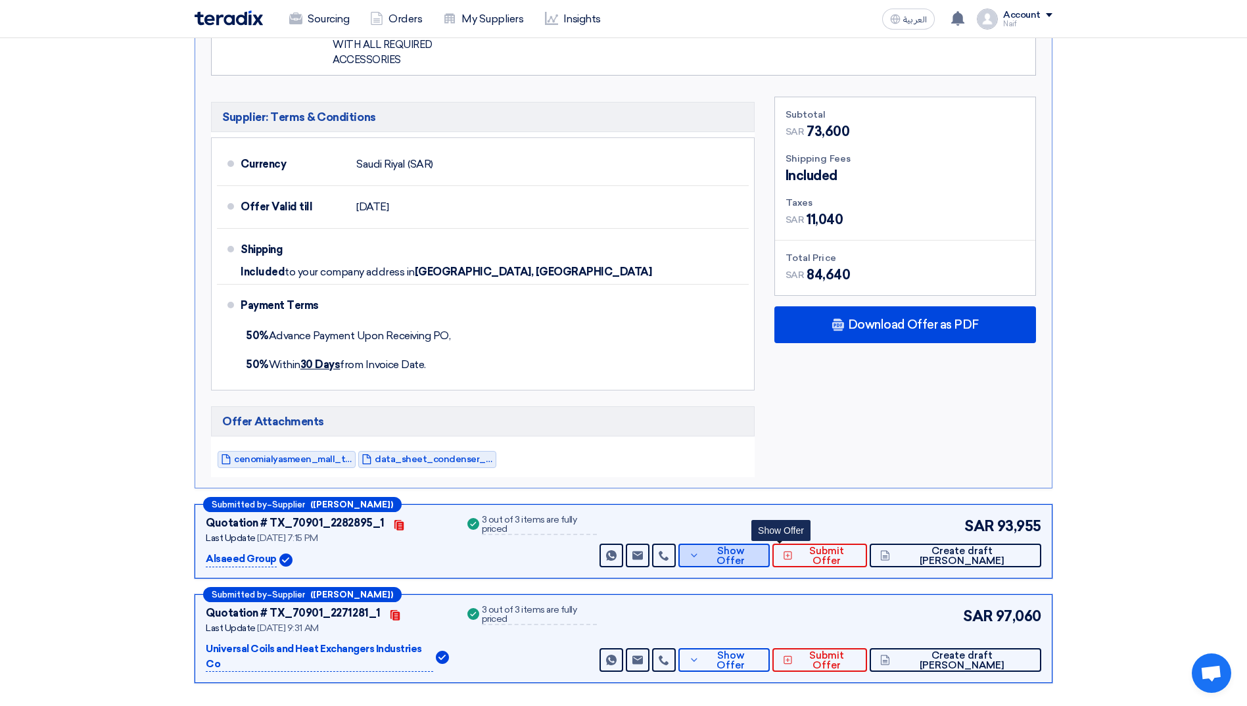
click at [770, 543] on button "Show Offer" at bounding box center [723, 555] width 91 height 24
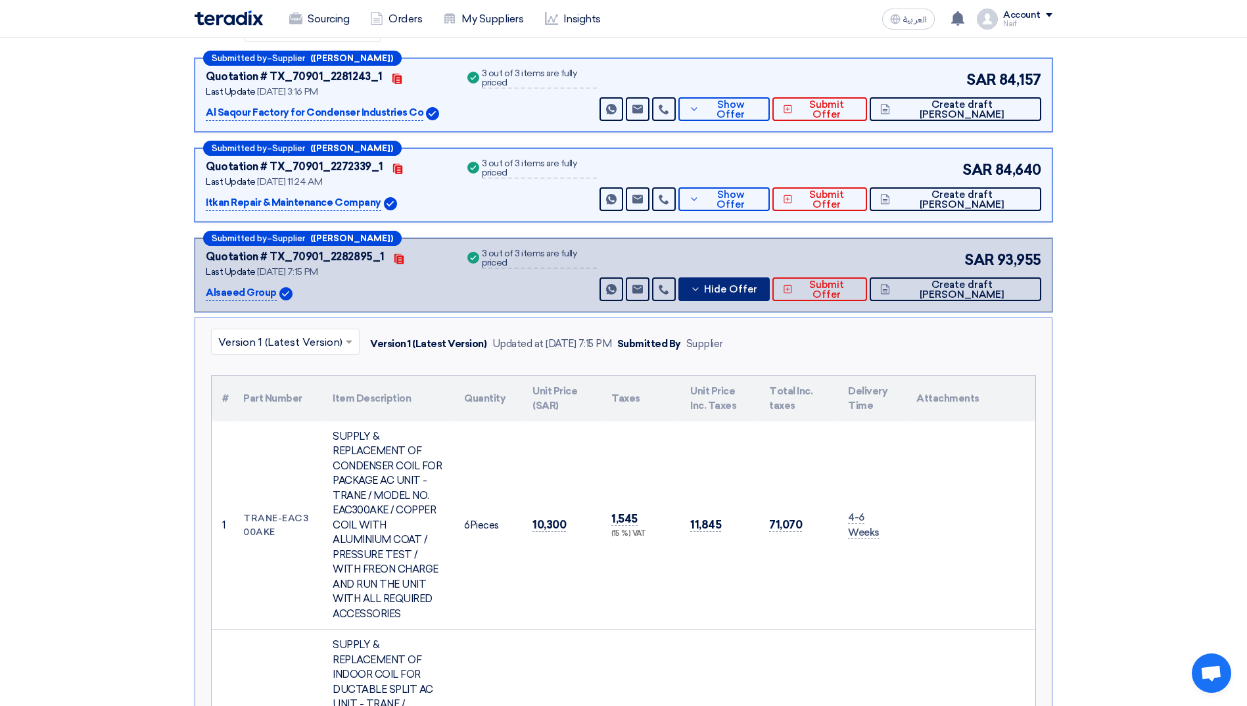
scroll to position [0, 0]
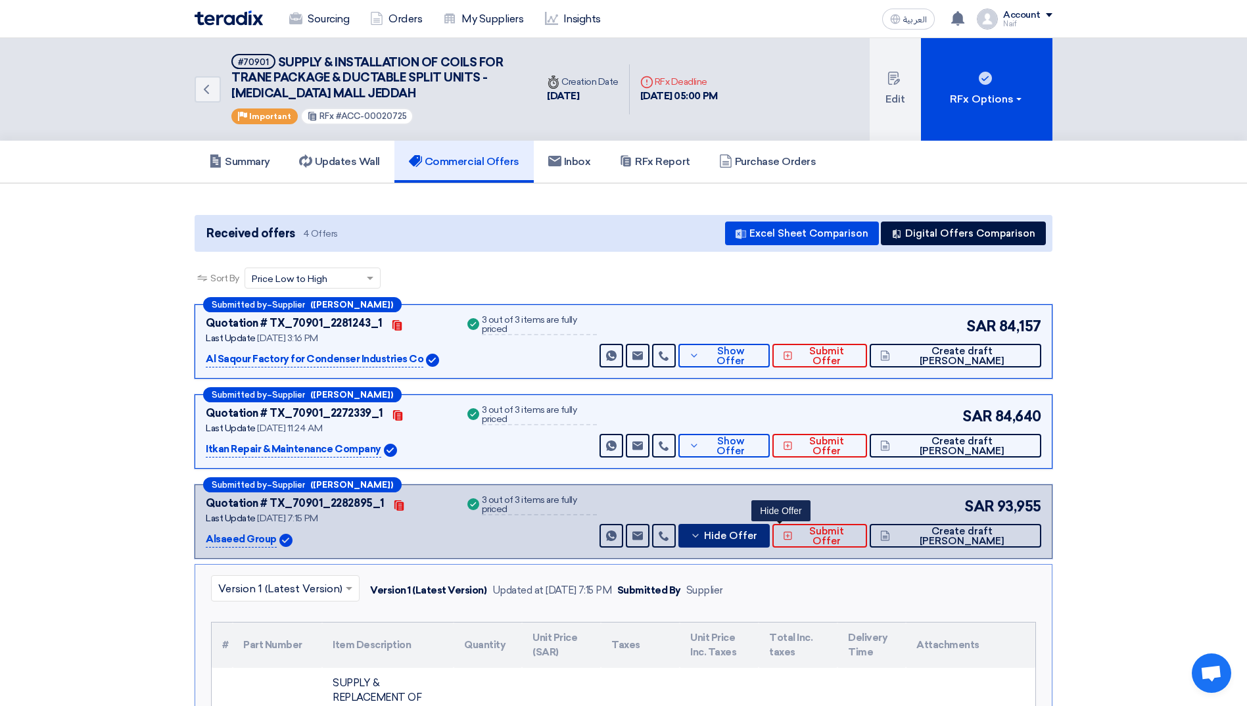
click at [757, 539] on span "Hide Offer" at bounding box center [730, 536] width 53 height 10
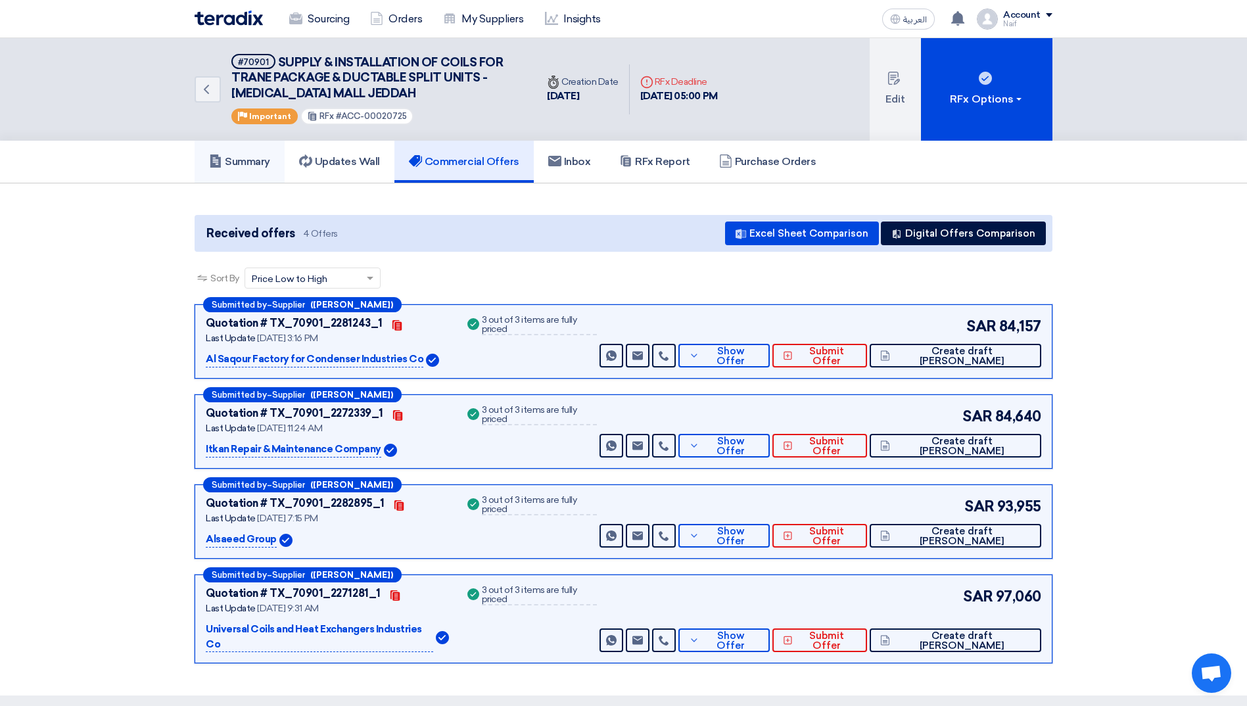
click at [222, 179] on link "Summary" at bounding box center [240, 162] width 90 height 42
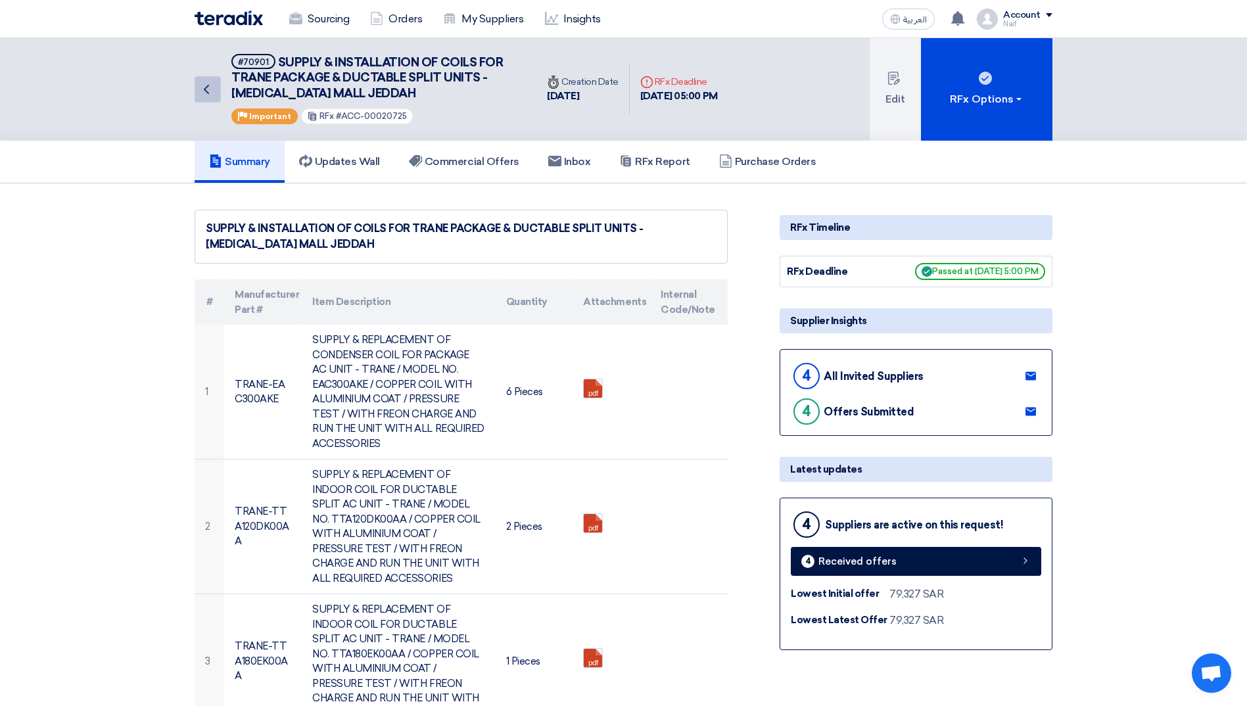
click at [212, 96] on icon "Back" at bounding box center [206, 89] width 16 height 16
